Goal: Information Seeking & Learning: Learn about a topic

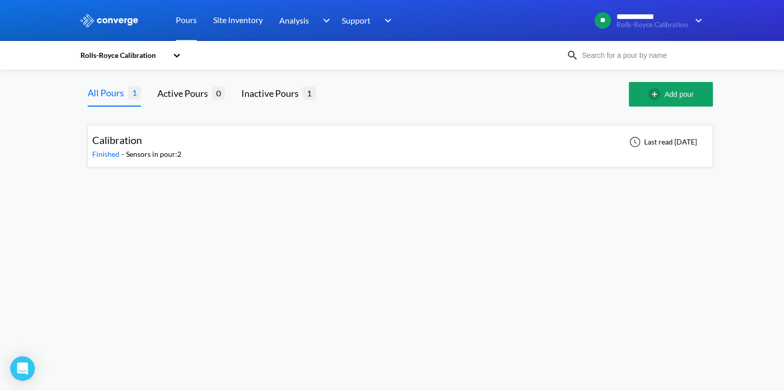
click at [173, 53] on icon at bounding box center [177, 55] width 10 height 10
click at [119, 103] on div "Rolls-Royce Trial" at bounding box center [130, 102] width 102 height 19
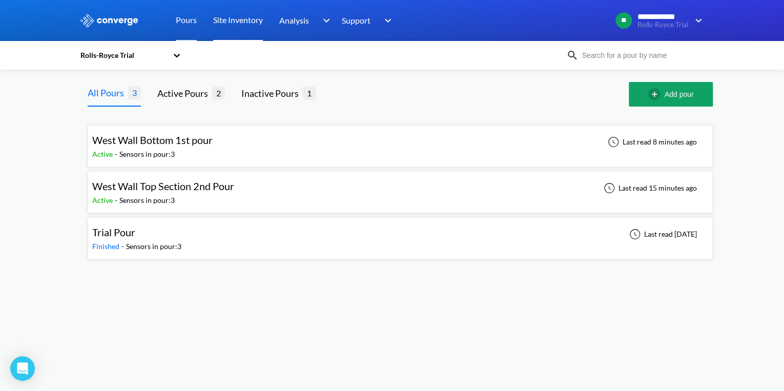
click at [230, 23] on link "Site Inventory" at bounding box center [238, 20] width 50 height 41
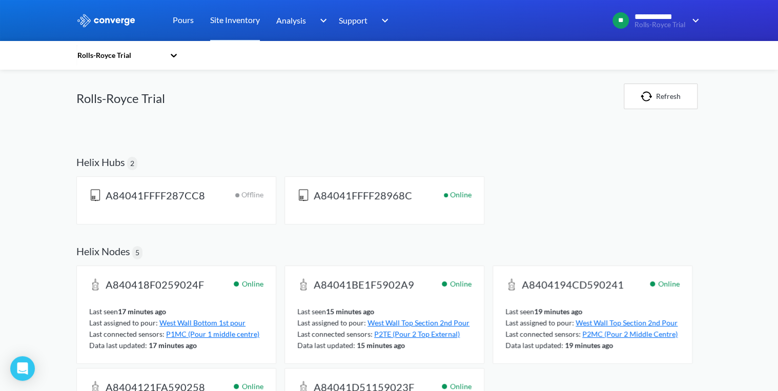
click at [170, 205] on h2 "A84041FFFF287CC8" at bounding box center [152, 198] width 126 height 18
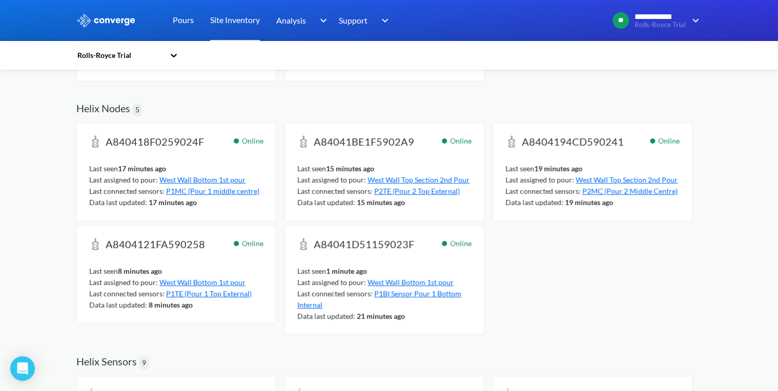
scroll to position [105, 0]
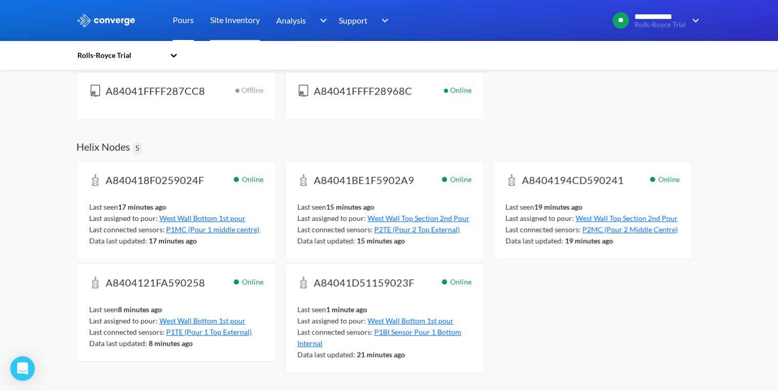
click at [189, 20] on link "Pours" at bounding box center [183, 20] width 21 height 41
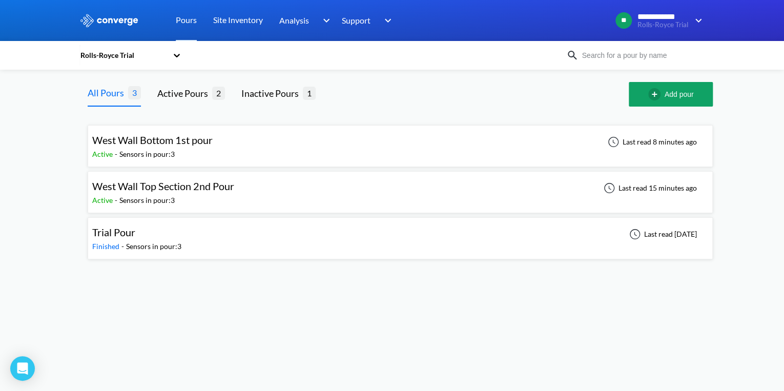
click at [173, 154] on div "Sensors in pour: 3" at bounding box center [146, 154] width 55 height 11
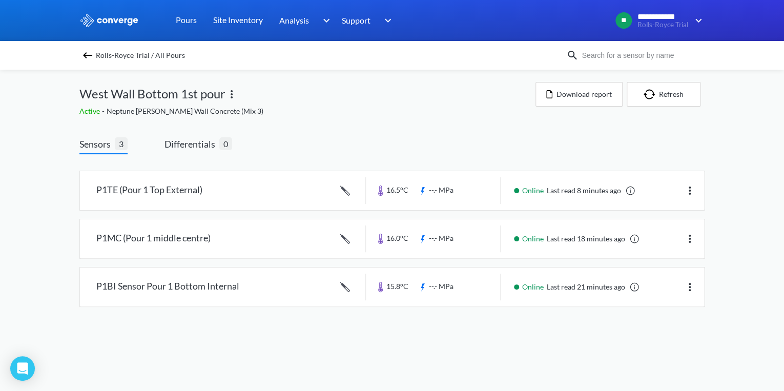
click at [527, 339] on body "**********" at bounding box center [392, 195] width 784 height 391
click at [630, 190] on link at bounding box center [630, 190] width 10 height 10
click at [88, 53] on img at bounding box center [87, 55] width 12 height 12
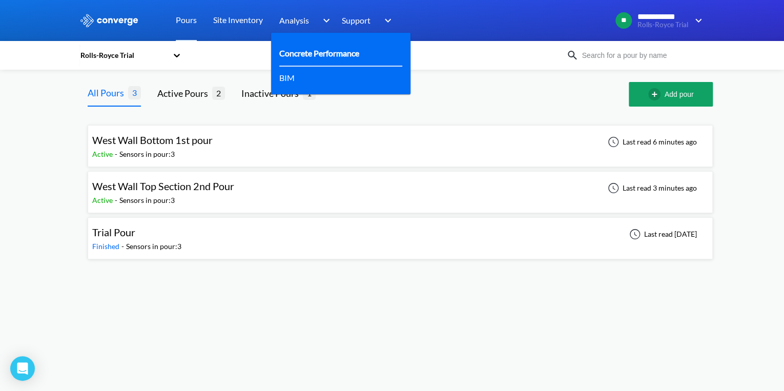
click at [308, 49] on link "Concrete Performance" at bounding box center [319, 53] width 80 height 13
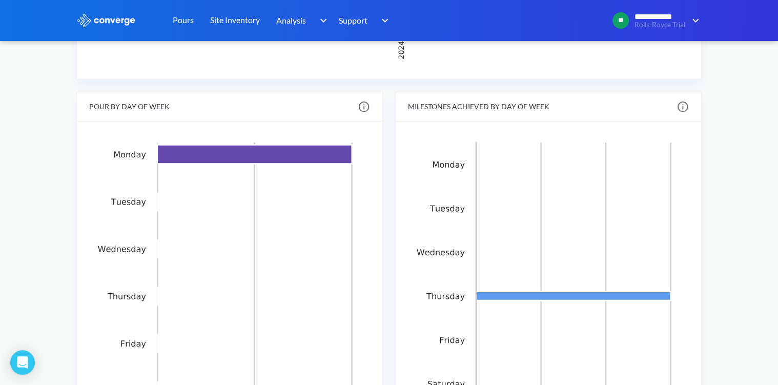
scroll to position [492, 0]
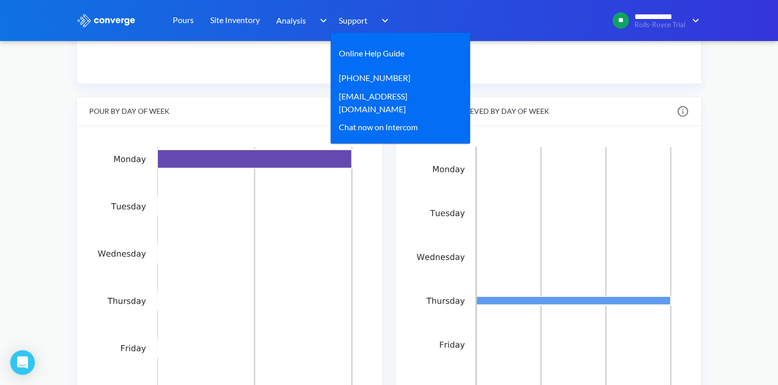
click at [382, 21] on img at bounding box center [382, 20] width 16 height 12
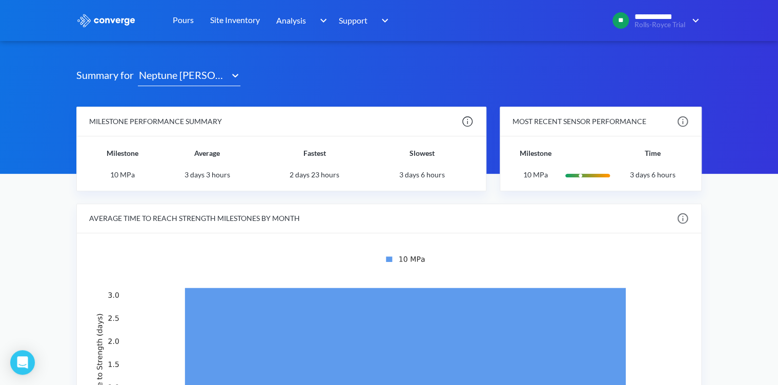
scroll to position [82, 0]
click at [187, 17] on link "Pours" at bounding box center [183, 20] width 21 height 41
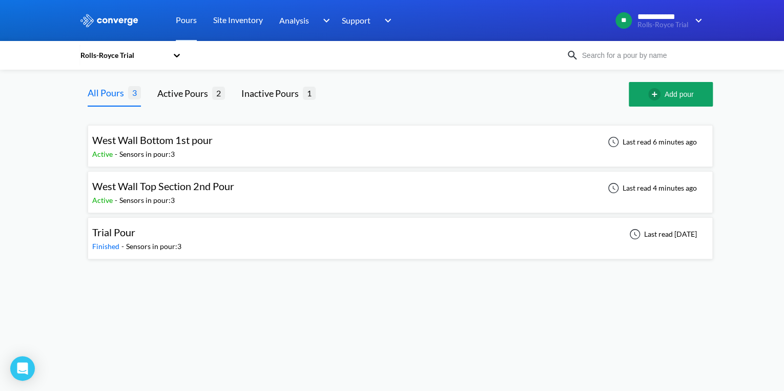
click at [166, 142] on span "West Wall Bottom 1st pour" at bounding box center [152, 140] width 120 height 12
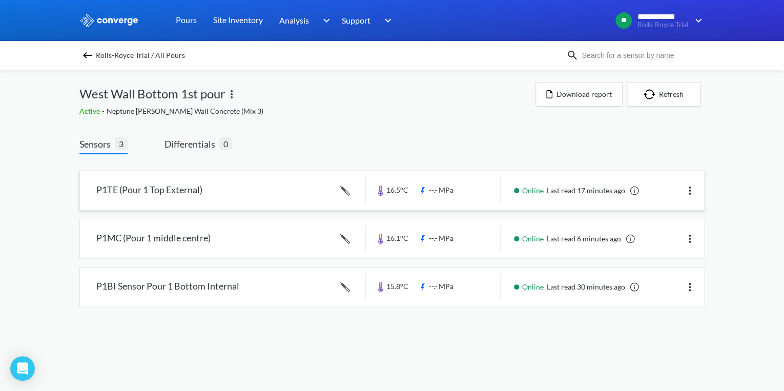
click at [689, 188] on img at bounding box center [689, 190] width 12 height 12
click at [444, 151] on div "Sensors 3 Differentials 0 P1TE (Pour 1 Top External) 16.5°C --.- MPa Online Las…" at bounding box center [391, 232] width 625 height 191
click at [85, 59] on img at bounding box center [87, 55] width 12 height 12
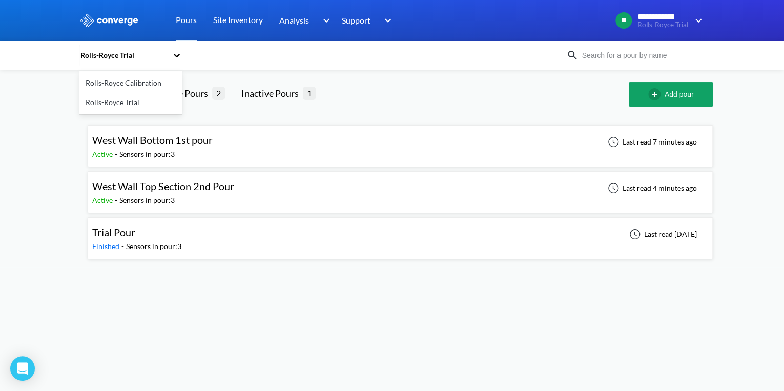
click at [176, 54] on icon at bounding box center [177, 55] width 10 height 10
click at [242, 20] on link "Site Inventory" at bounding box center [238, 20] width 50 height 41
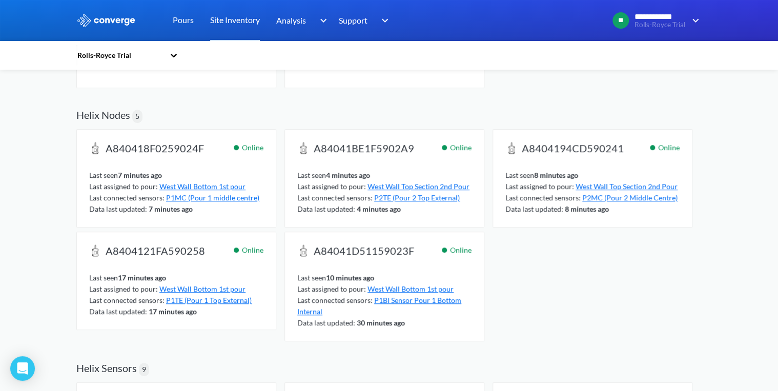
scroll to position [64, 0]
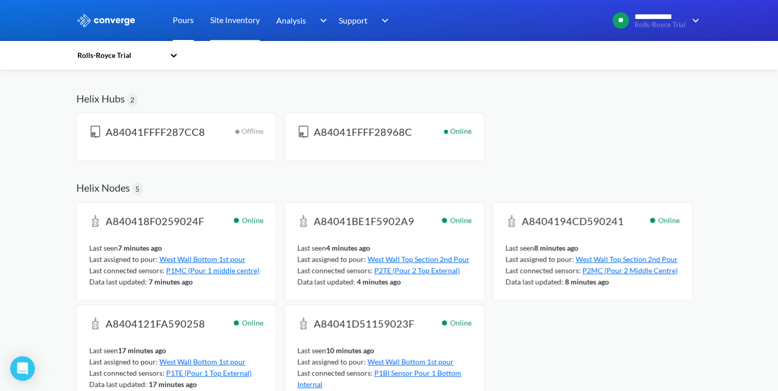
click at [177, 20] on link "Pours" at bounding box center [183, 20] width 21 height 41
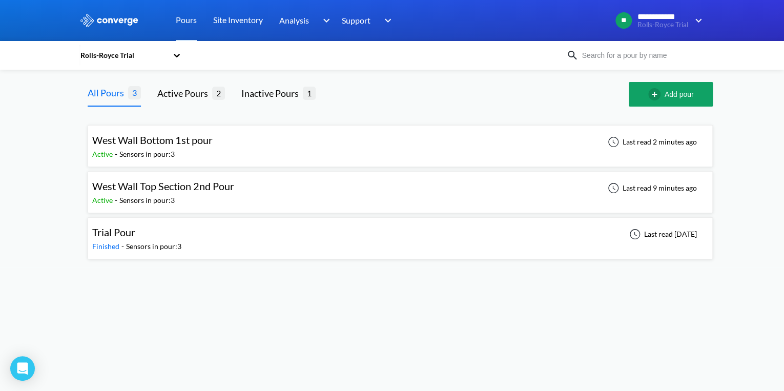
click at [180, 190] on span "West Wall Top Section 2nd Pour" at bounding box center [163, 186] width 142 height 12
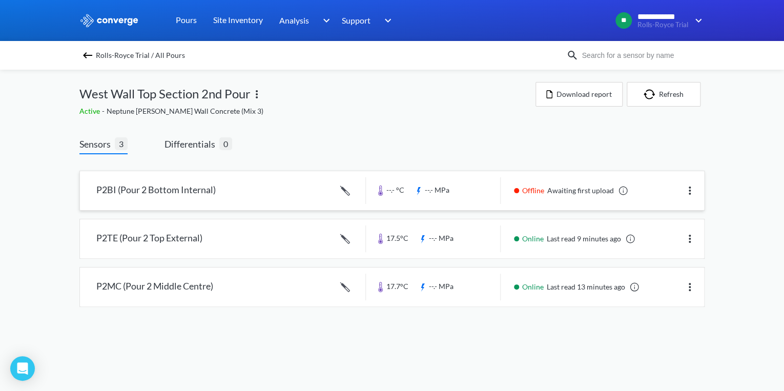
click at [690, 190] on img at bounding box center [689, 190] width 12 height 12
click at [86, 60] on img at bounding box center [87, 55] width 12 height 12
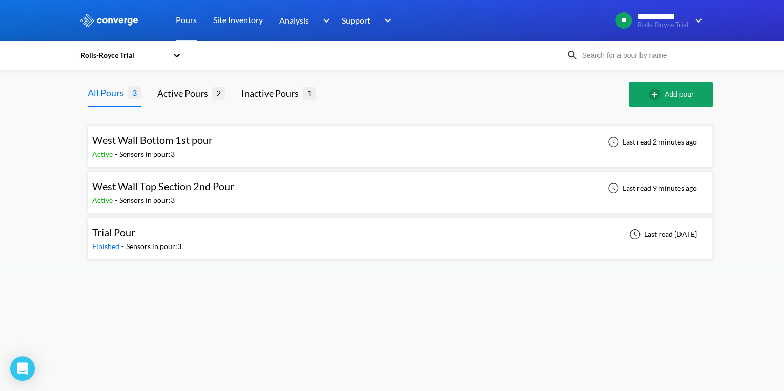
click at [165, 145] on span "West Wall Bottom 1st pour" at bounding box center [152, 140] width 120 height 12
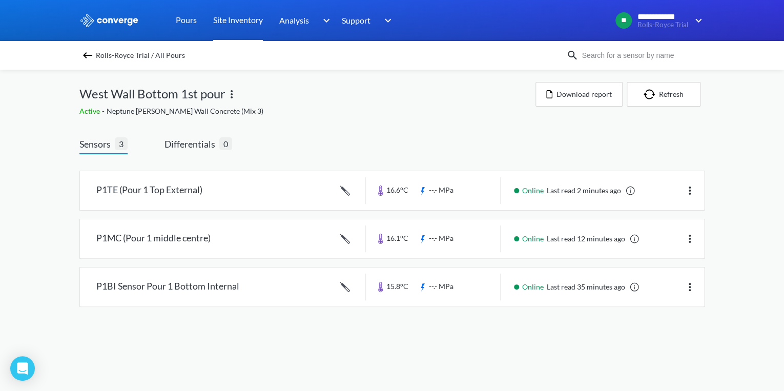
click at [223, 23] on link "Site Inventory" at bounding box center [238, 20] width 50 height 41
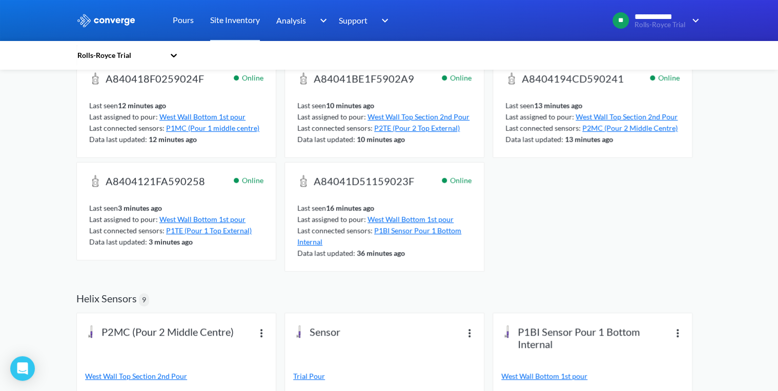
scroll to position [186, 0]
